Goal: Use online tool/utility: Utilize a website feature to perform a specific function

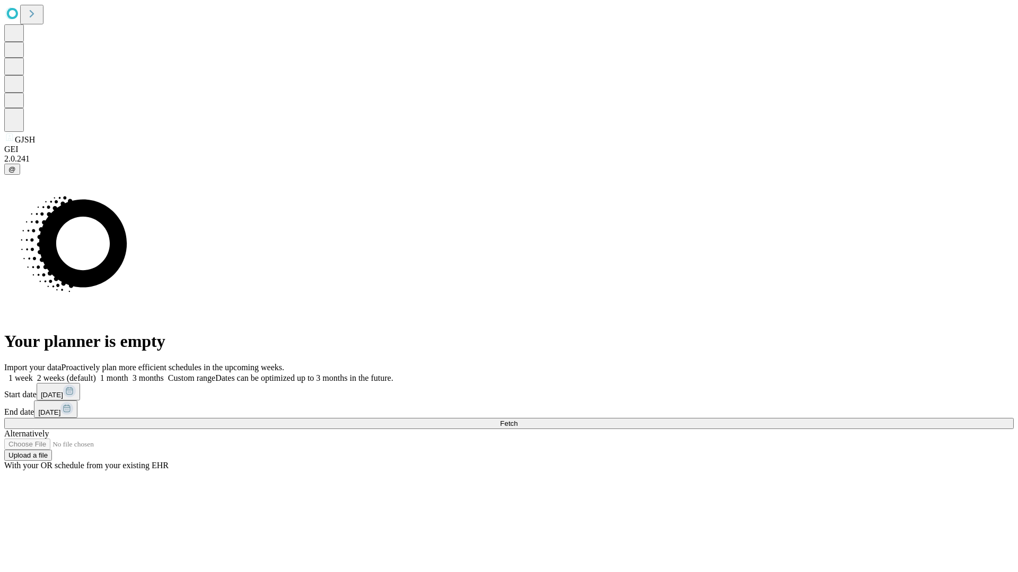
click at [517, 420] on span "Fetch" at bounding box center [508, 424] width 17 height 8
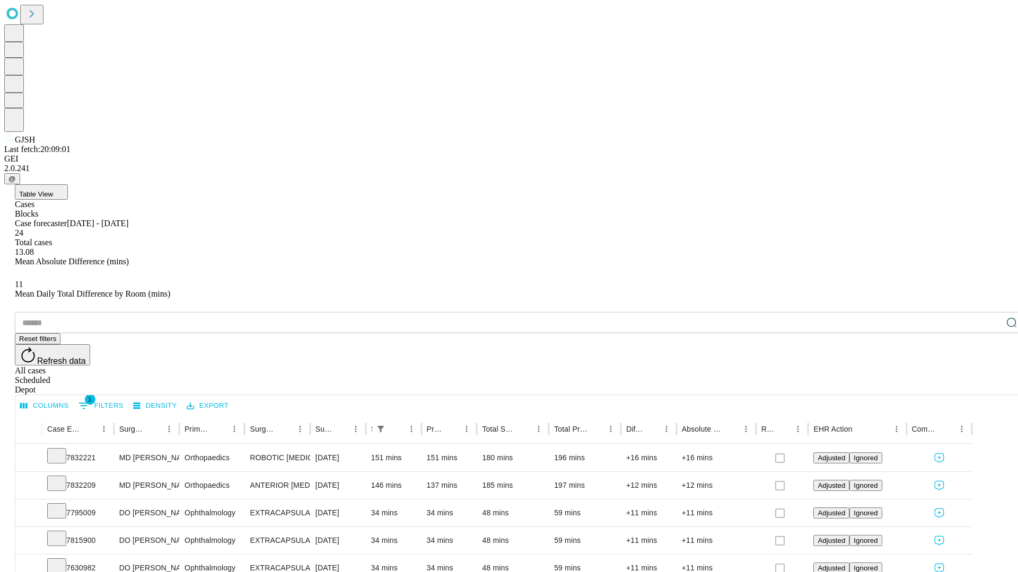
click at [53, 190] on span "Table View" at bounding box center [36, 194] width 34 height 8
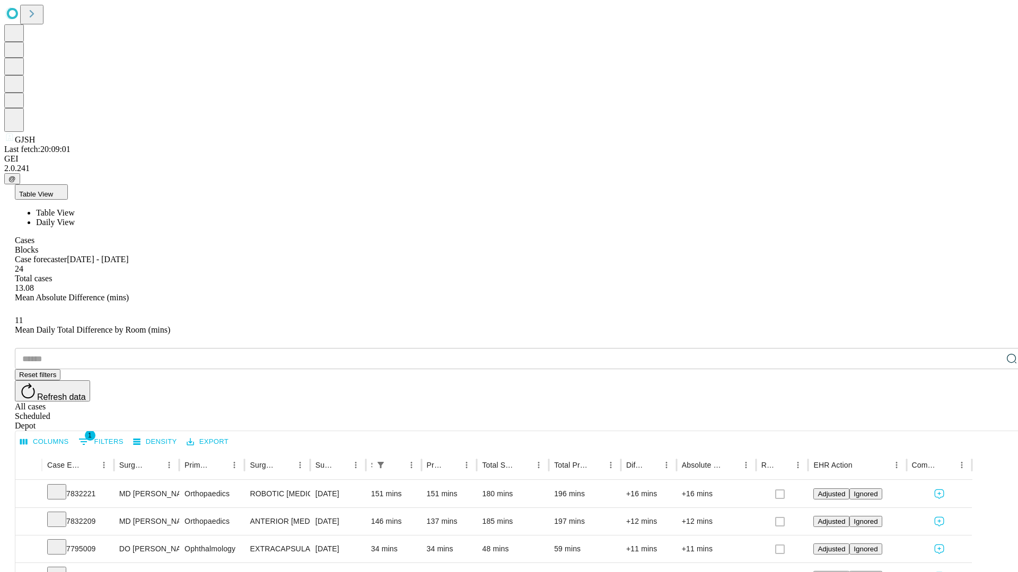
click at [75, 218] on span "Daily View" at bounding box center [55, 222] width 39 height 9
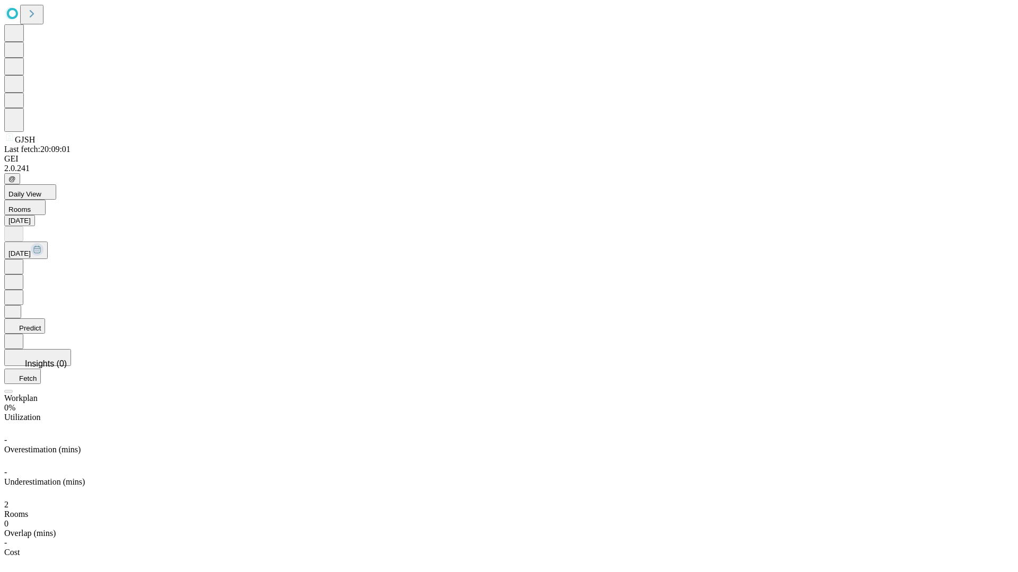
click at [45, 319] on button "Predict" at bounding box center [24, 326] width 41 height 15
